Goal: Connect with others: Connect with others

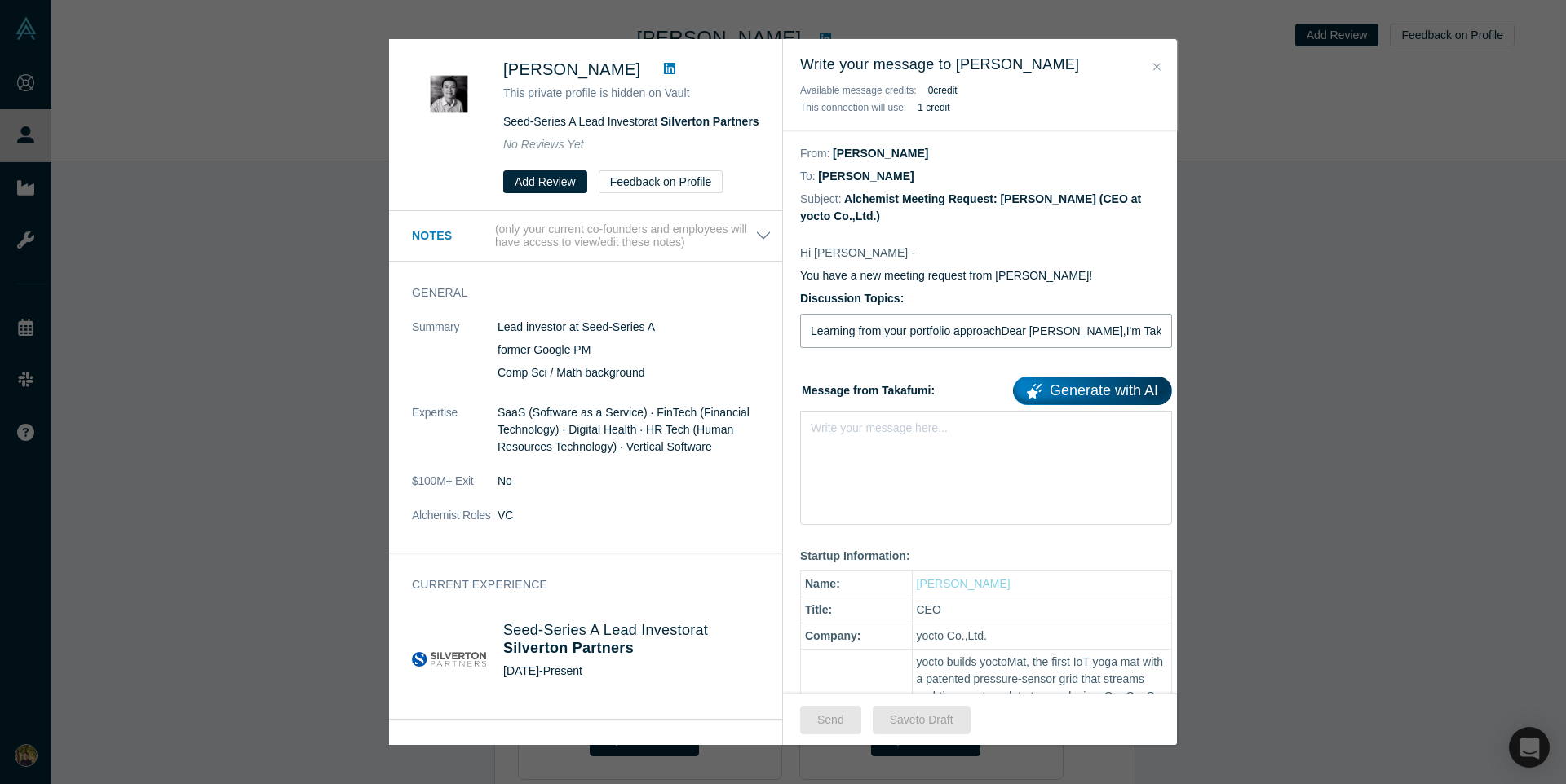
type input "Learning from your portfolio approachDear Roger Chen,I'm Takafumi from yocto, a…"
